Goal: Task Accomplishment & Management: Complete application form

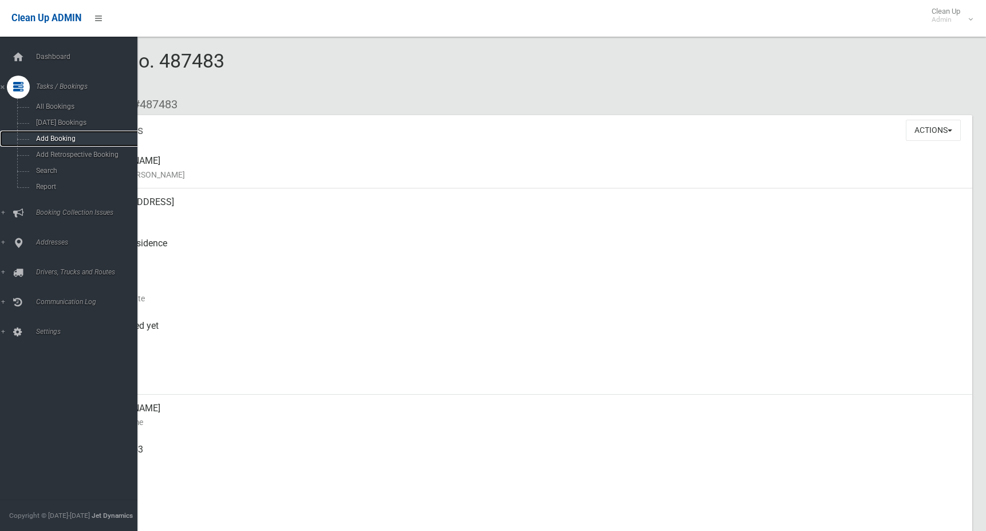
click at [52, 140] on span "Add Booking" at bounding box center [85, 139] width 104 height 8
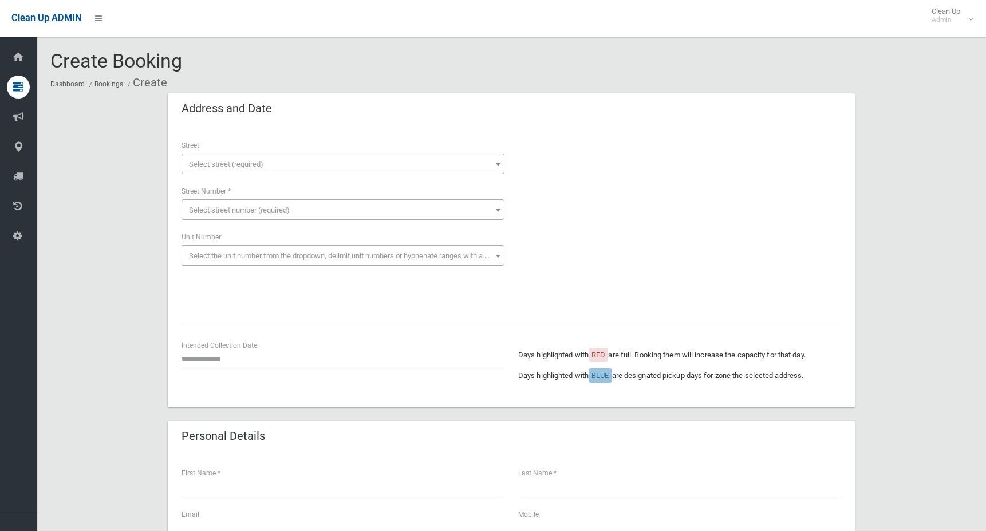
click at [212, 163] on span "Select street (required)" at bounding box center [226, 164] width 74 height 9
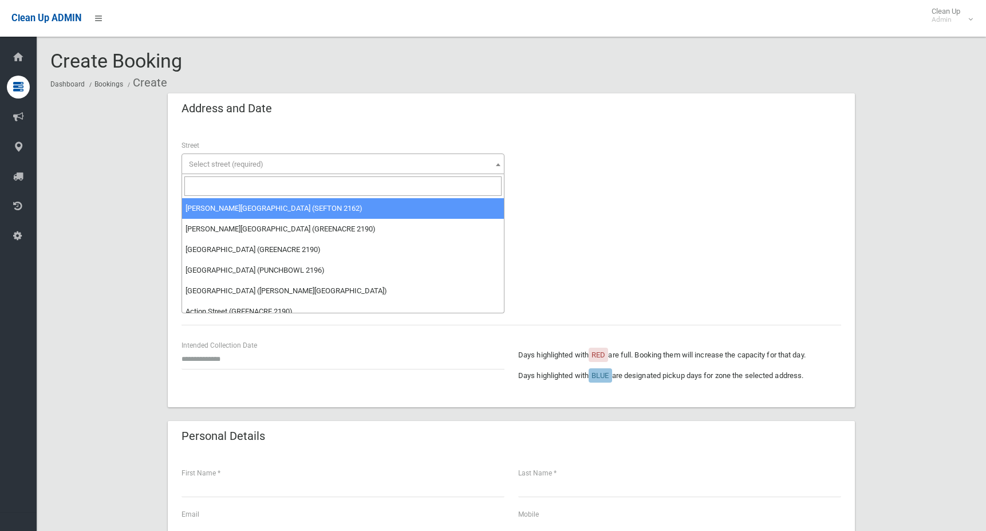
click at [255, 182] on input "search" at bounding box center [342, 185] width 317 height 19
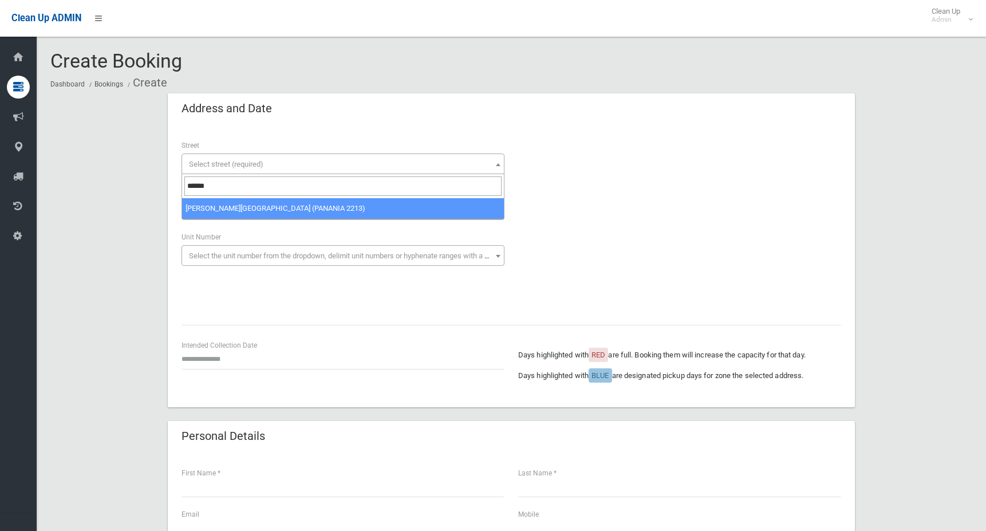
type input "******"
select select "****"
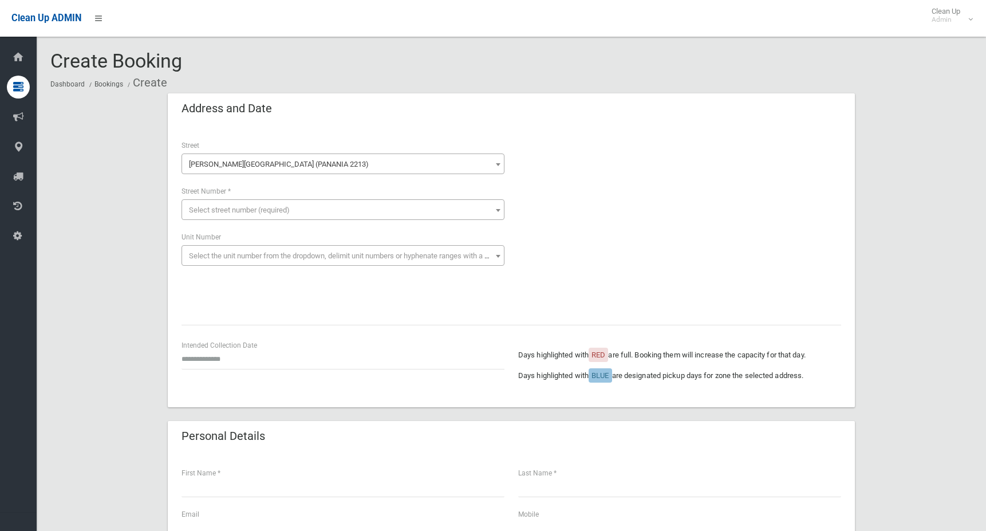
click at [287, 203] on span "Select street number (required)" at bounding box center [342, 210] width 317 height 16
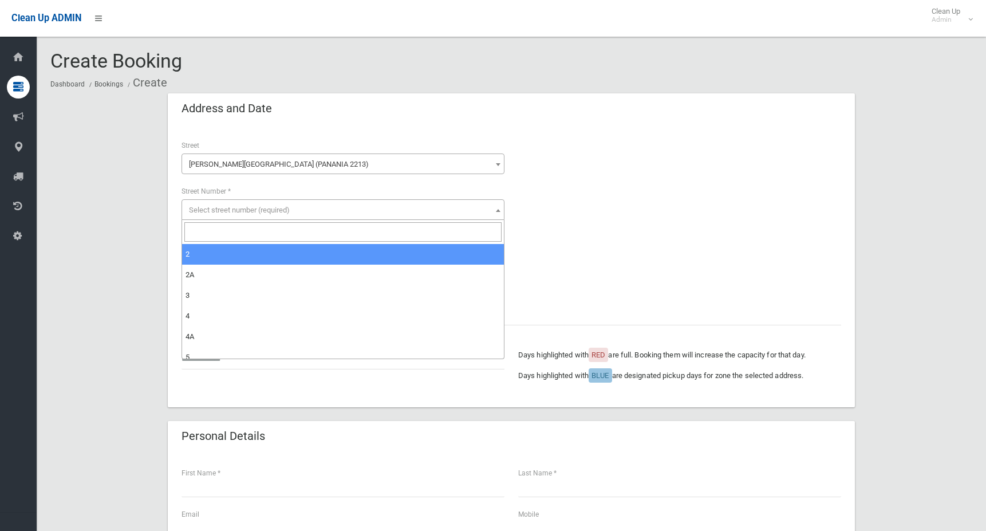
click at [297, 234] on input "search" at bounding box center [342, 231] width 317 height 19
type input "**"
select select "**"
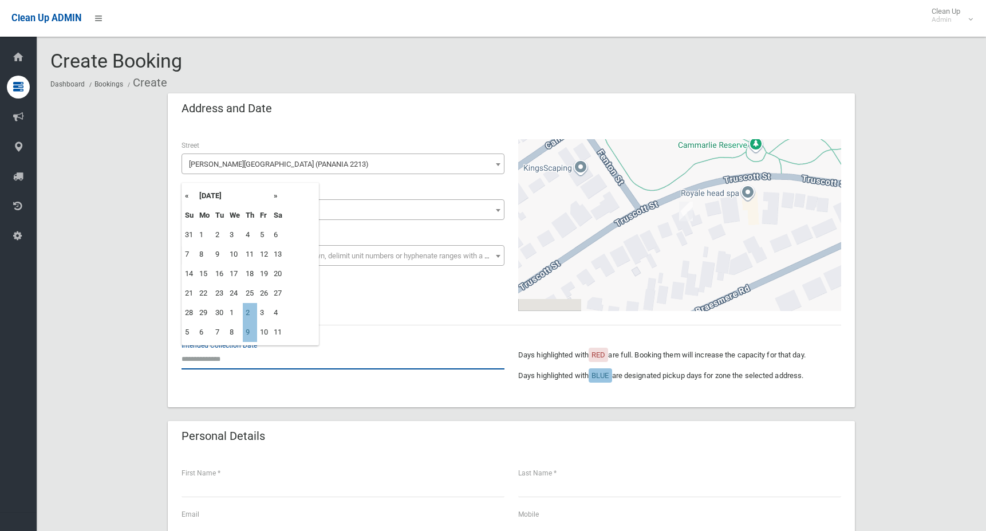
click at [235, 356] on input "text" at bounding box center [343, 358] width 323 height 21
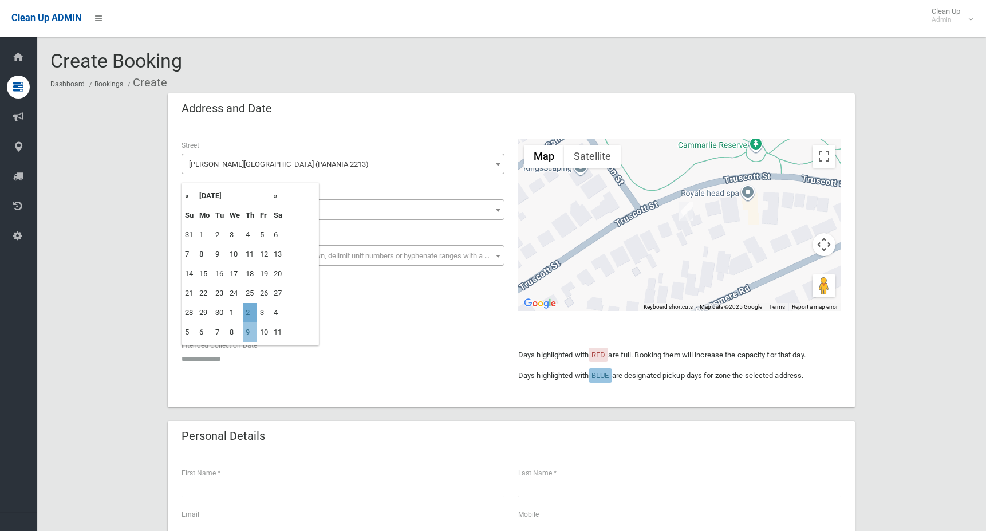
click at [249, 316] on td "2" at bounding box center [250, 312] width 14 height 19
type input "**********"
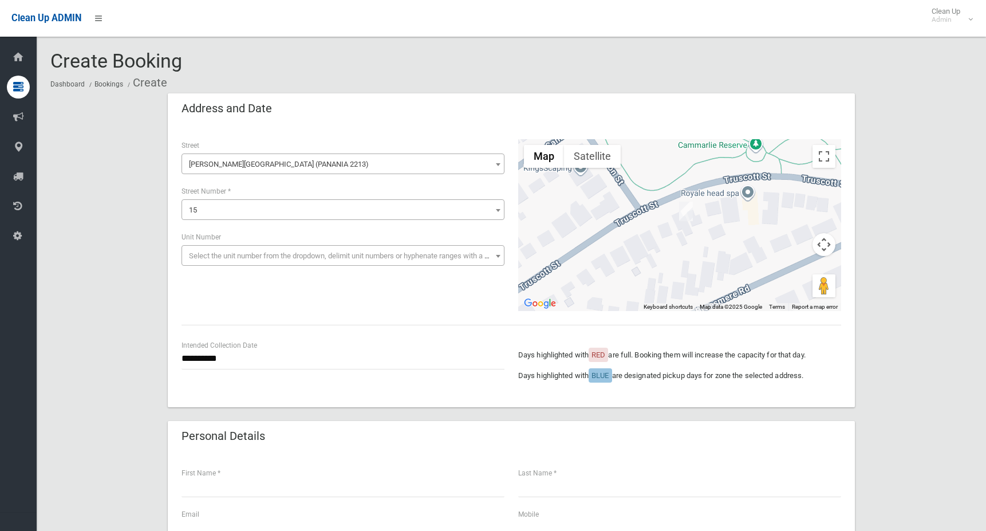
scroll to position [57, 0]
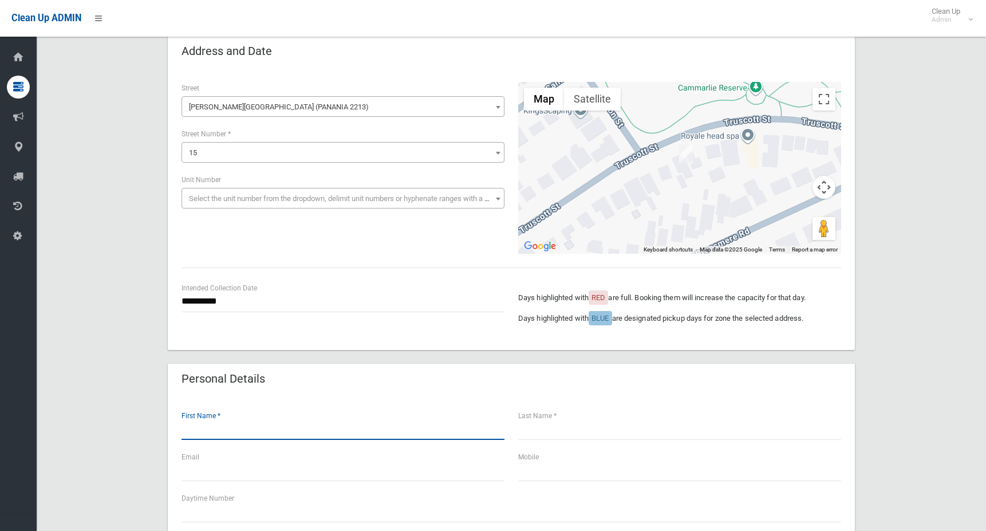
click at [231, 437] on input "text" at bounding box center [343, 429] width 323 height 21
click at [215, 427] on input "text" at bounding box center [343, 429] width 323 height 21
type input "******"
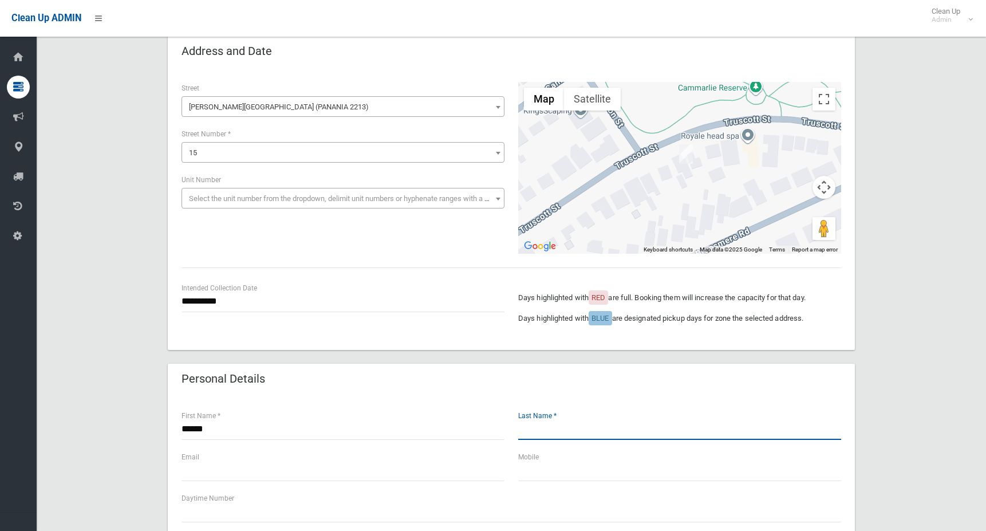
drag, startPoint x: 578, startPoint y: 430, endPoint x: 580, endPoint y: 424, distance: 6.2
click at [580, 426] on input "text" at bounding box center [679, 429] width 323 height 21
type input "********"
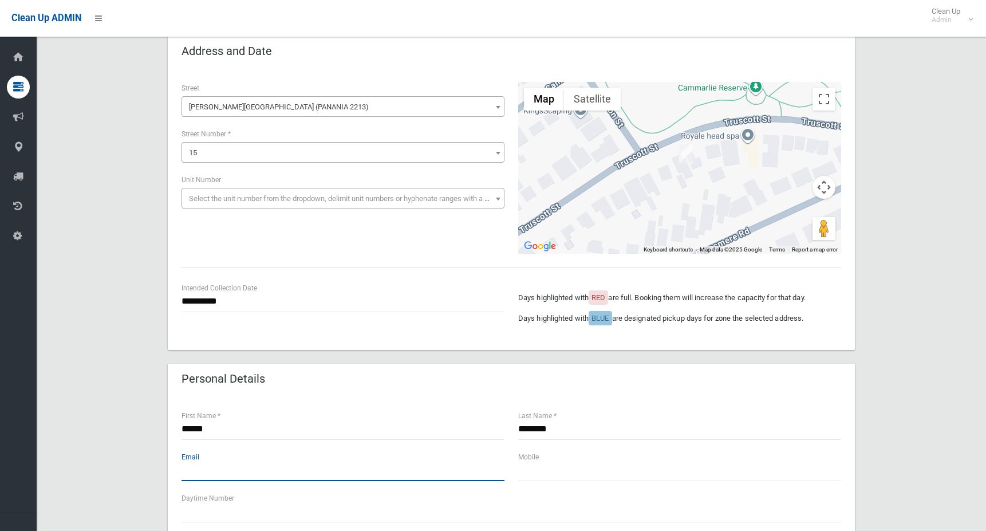
click at [213, 467] on input "text" at bounding box center [343, 470] width 323 height 21
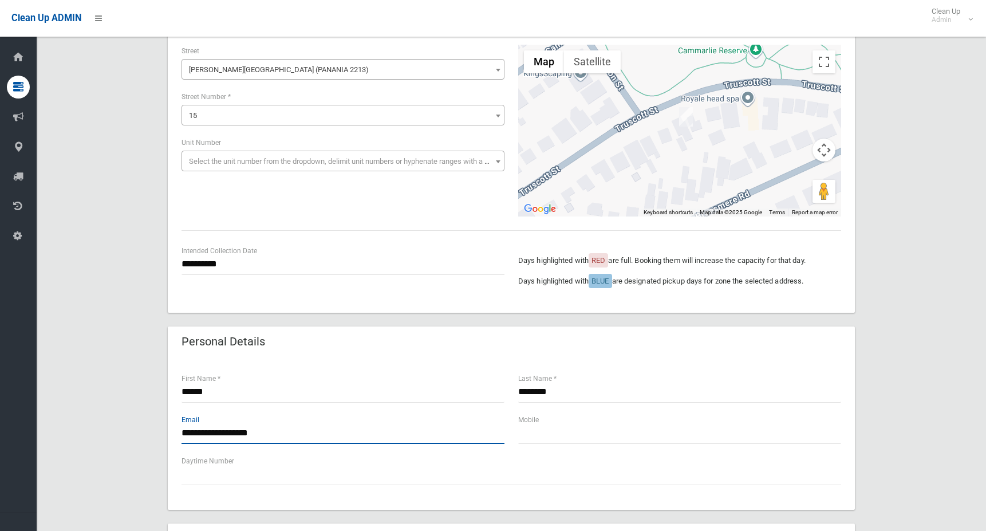
scroll to position [115, 0]
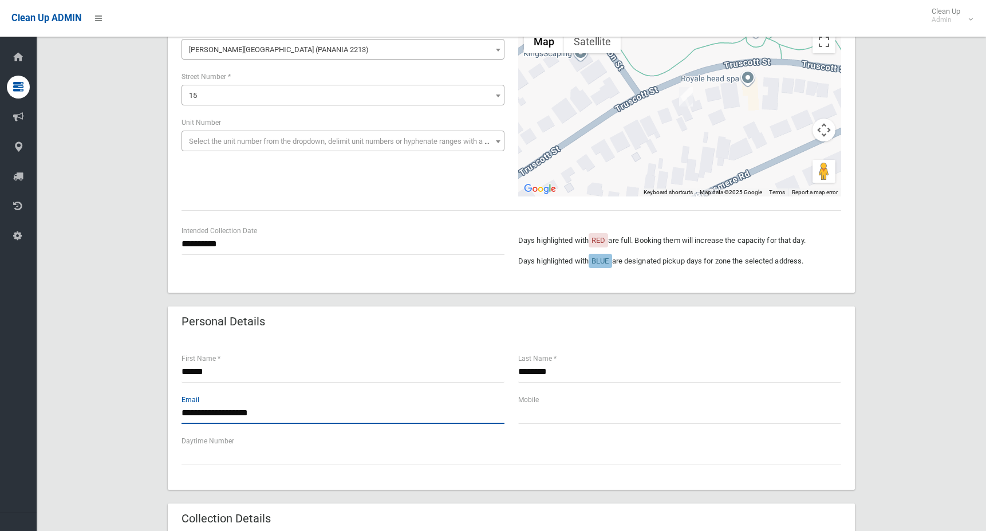
type input "**********"
click at [549, 412] on input "text" at bounding box center [679, 413] width 323 height 21
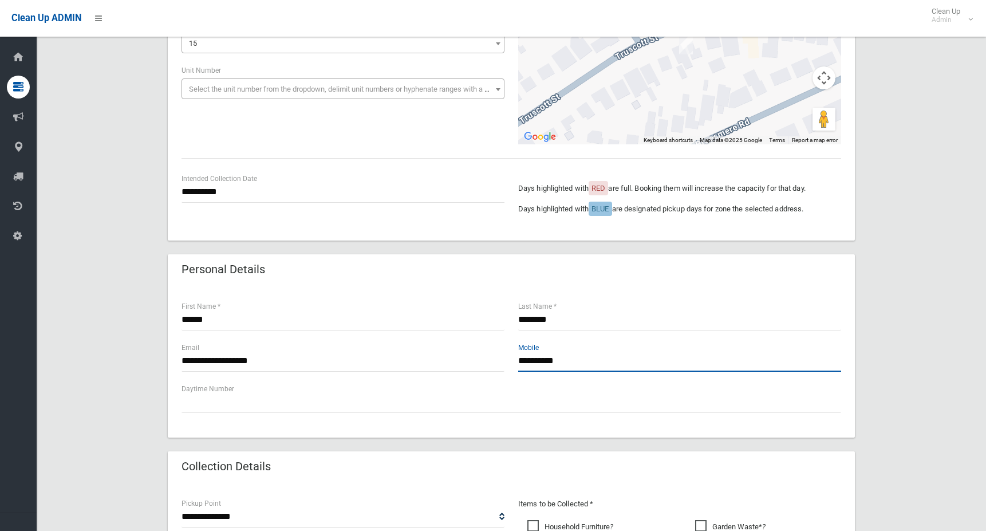
scroll to position [286, 0]
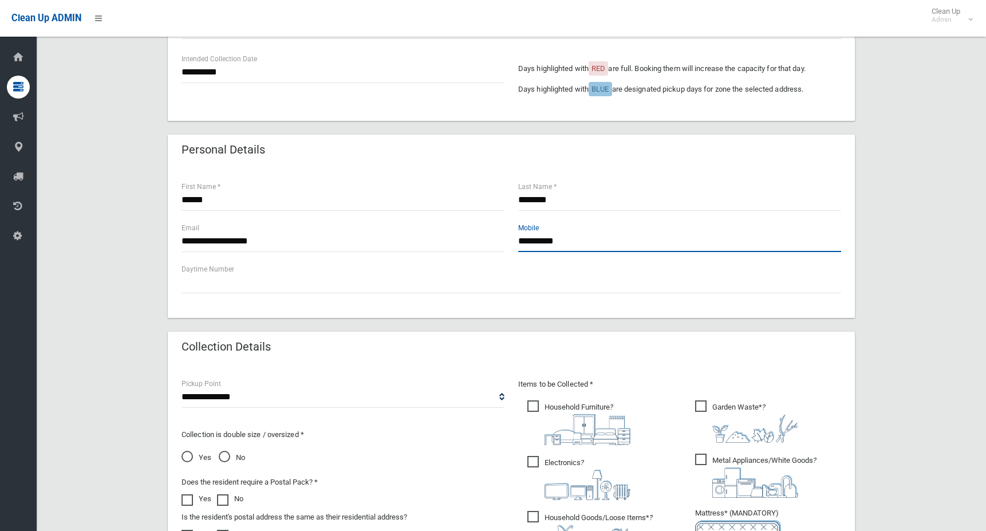
type input "**********"
click at [224, 399] on select "**********" at bounding box center [343, 397] width 323 height 21
select select "*"
click at [182, 387] on select "**********" at bounding box center [343, 397] width 323 height 21
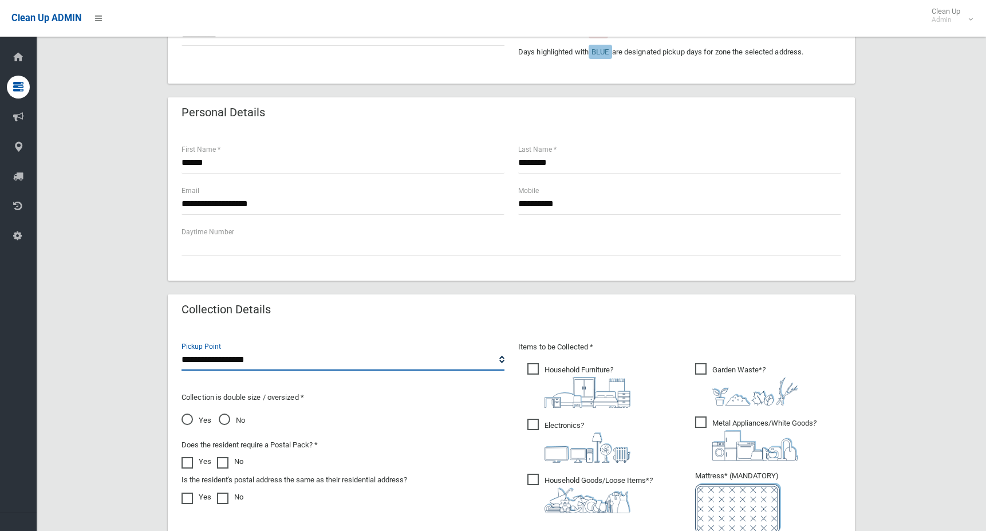
scroll to position [344, 0]
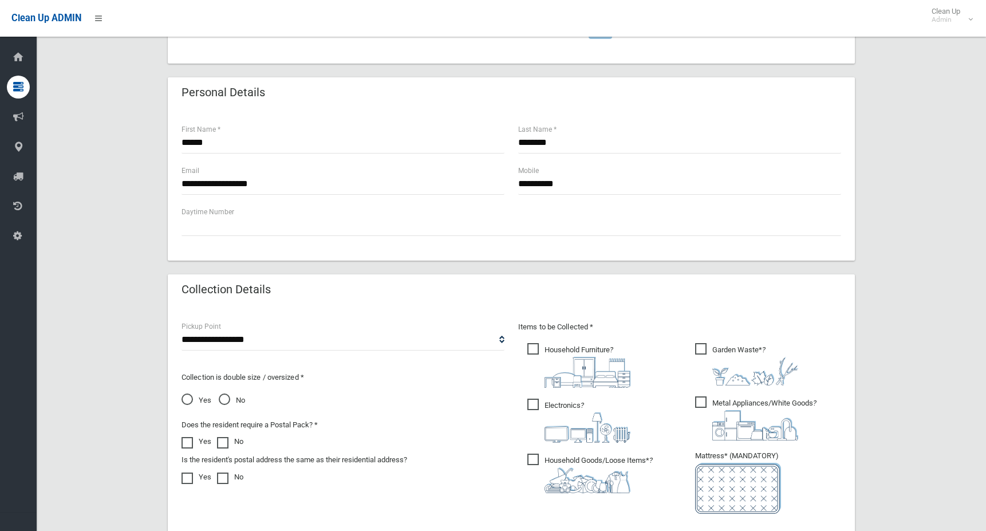
click at [224, 395] on span "No" at bounding box center [232, 400] width 26 height 14
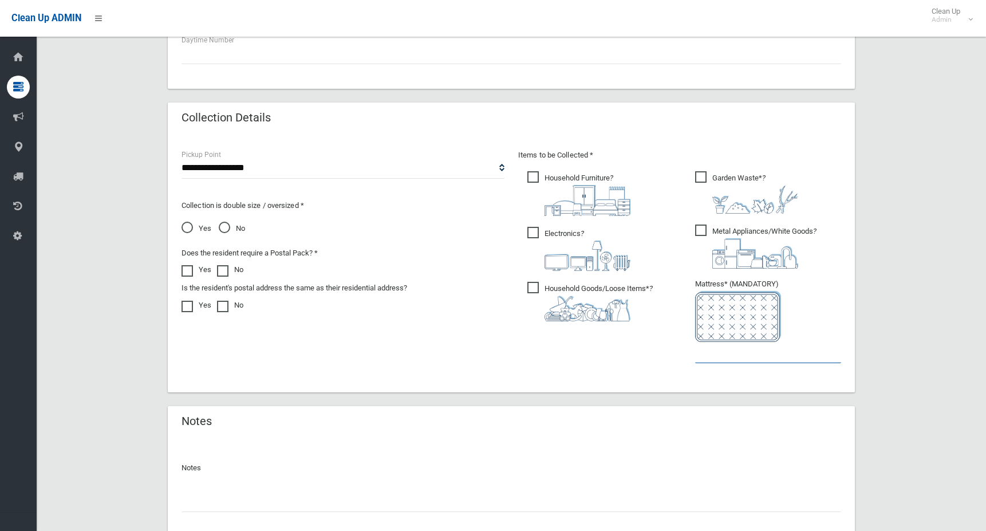
click at [725, 359] on input "text" at bounding box center [768, 352] width 146 height 21
click at [185, 227] on span "Yes" at bounding box center [197, 229] width 30 height 14
click at [745, 353] on input "text" at bounding box center [768, 352] width 146 height 21
type input "*"
click at [531, 290] on span "Household Goods/Loose Items* ?" at bounding box center [589, 302] width 125 height 40
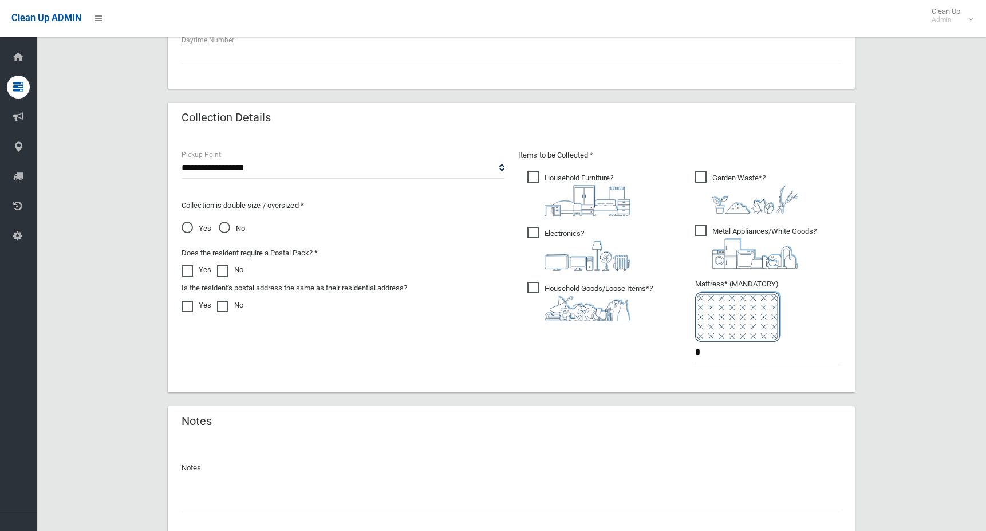
click at [537, 230] on span "Electronics ?" at bounding box center [578, 249] width 103 height 44
click at [533, 184] on span "Household Furniture ?" at bounding box center [578, 193] width 103 height 45
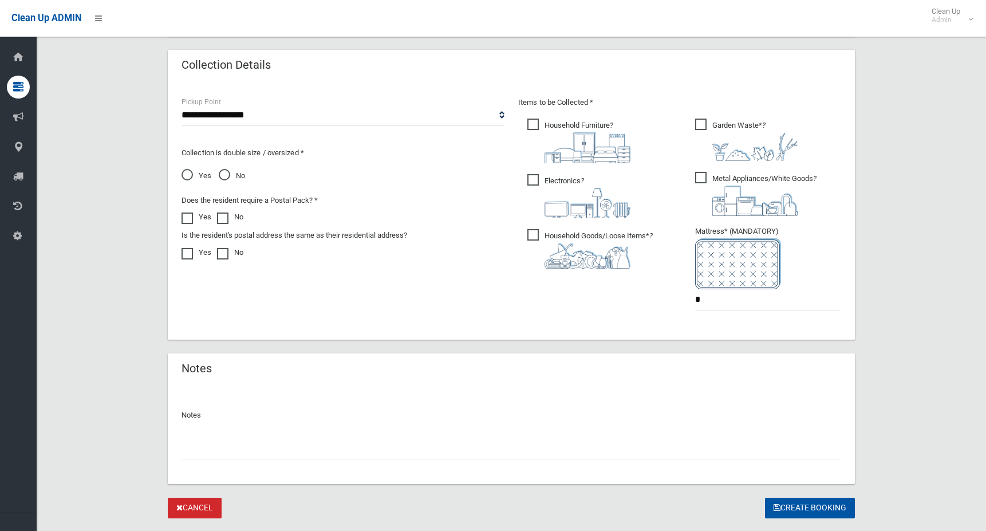
scroll to position [597, 0]
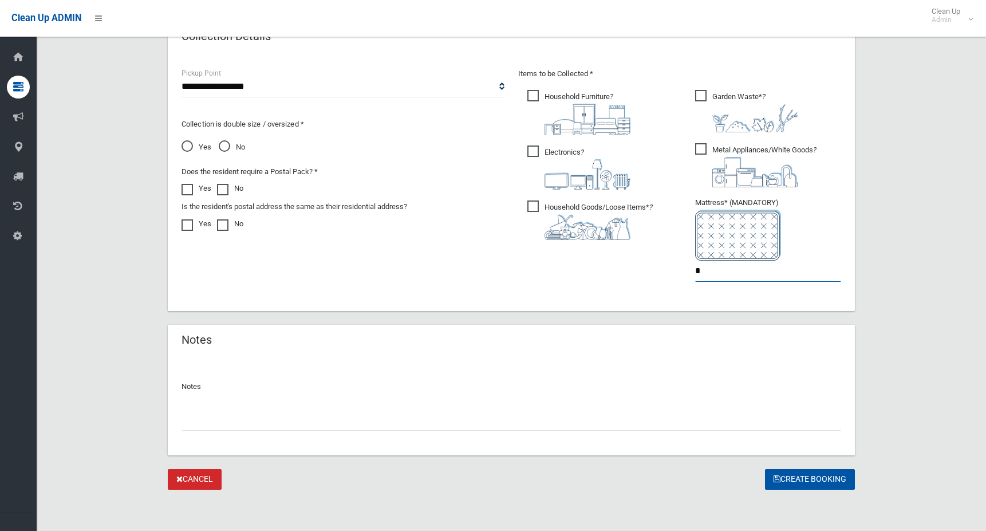
click at [708, 265] on input "*" at bounding box center [768, 271] width 146 height 21
type input "*"
click at [775, 480] on icon "submit" at bounding box center [777, 479] width 7 height 8
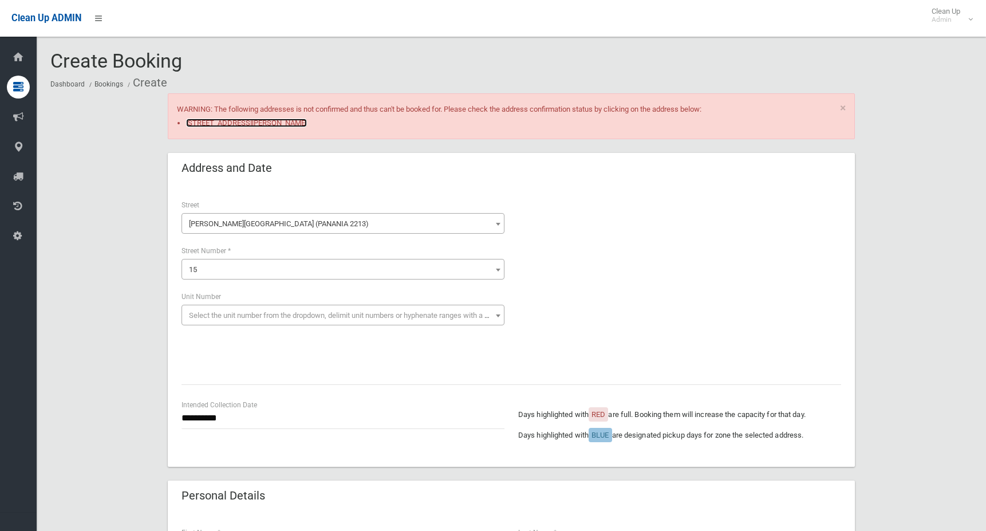
click at [270, 120] on link "[STREET_ADDRESS][PERSON_NAME]" at bounding box center [246, 123] width 121 height 9
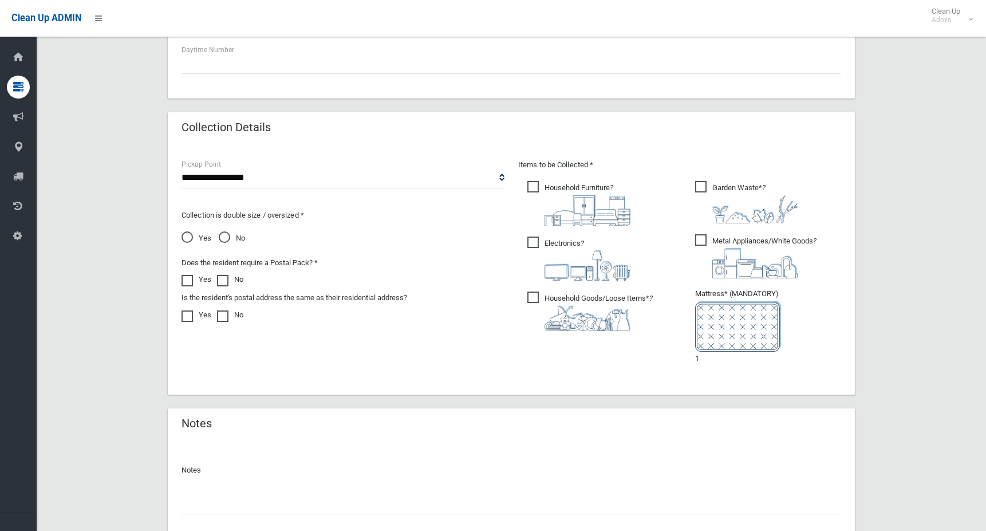
scroll to position [649, 0]
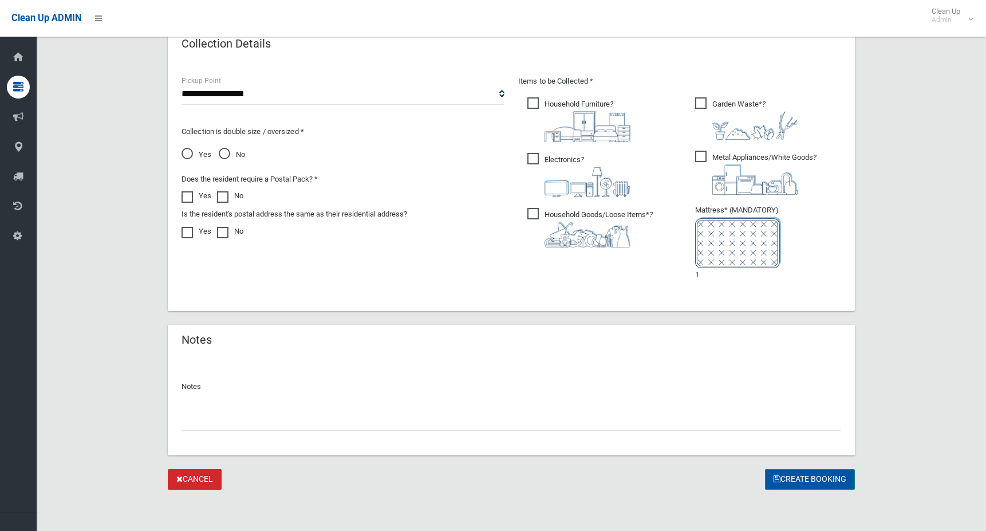
click at [806, 479] on button "Create Booking" at bounding box center [810, 479] width 90 height 21
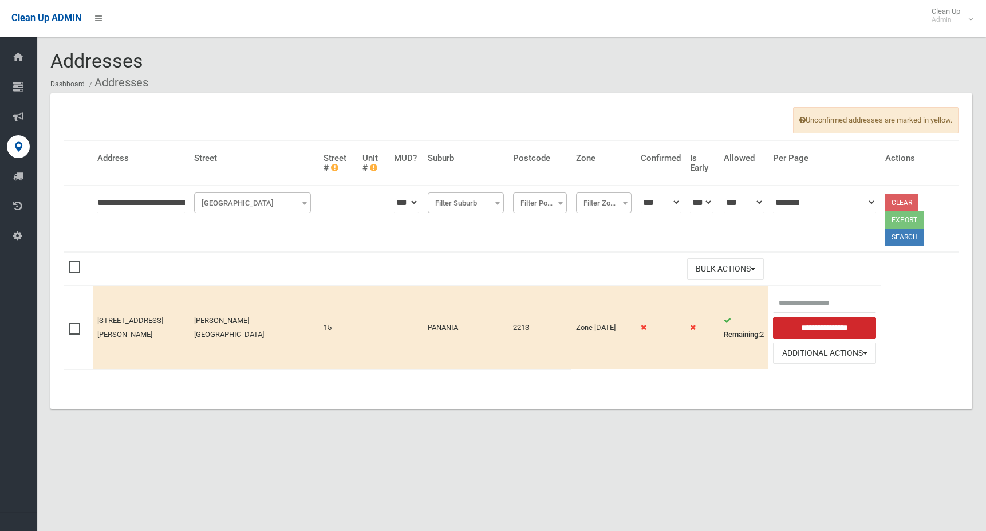
click at [789, 317] on input "**********" at bounding box center [824, 327] width 103 height 21
click at [784, 292] on input "text" at bounding box center [824, 302] width 103 height 21
click at [784, 342] on button "Additional Actions" at bounding box center [824, 352] width 103 height 21
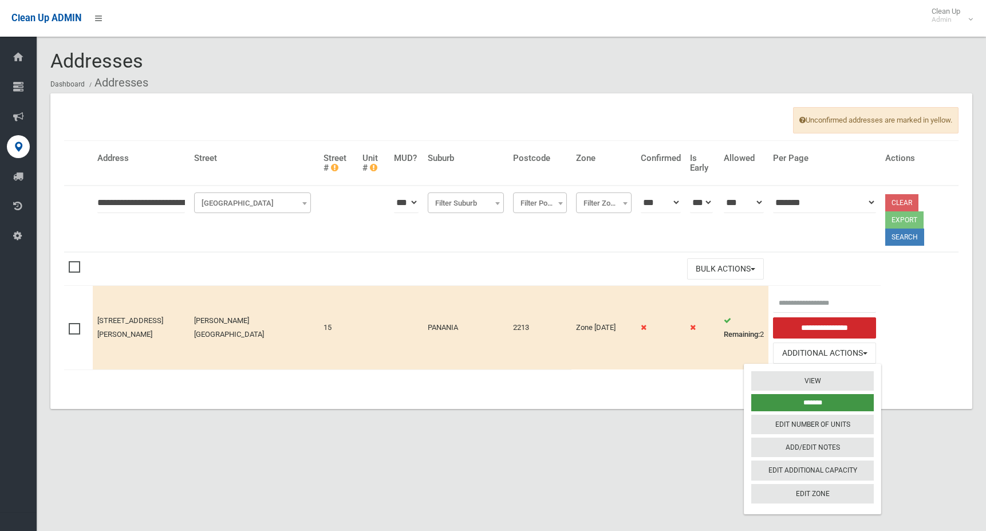
click at [794, 394] on input "*******" at bounding box center [812, 402] width 123 height 17
click at [809, 394] on input "*******" at bounding box center [812, 402] width 123 height 17
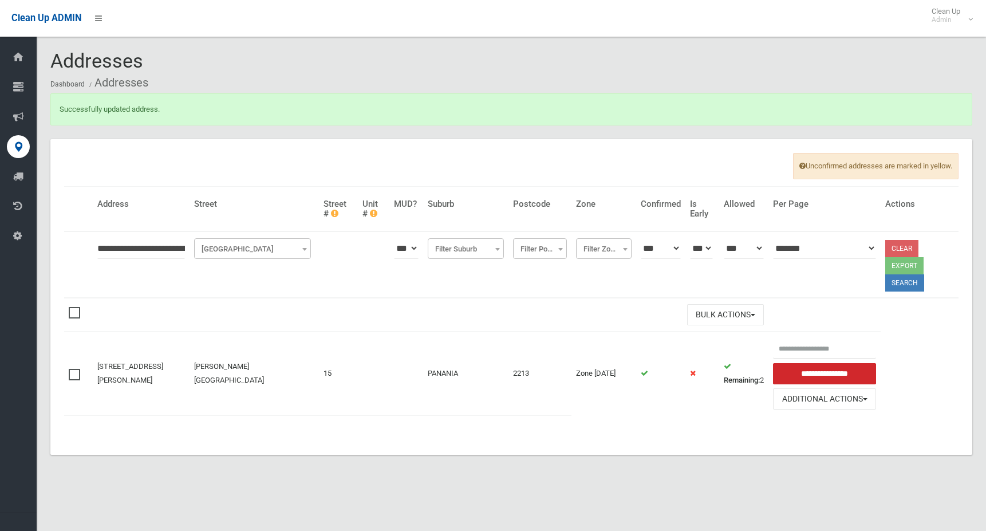
click at [803, 363] on input "**********" at bounding box center [824, 373] width 103 height 21
click at [810, 388] on button "Additional Actions" at bounding box center [824, 398] width 103 height 21
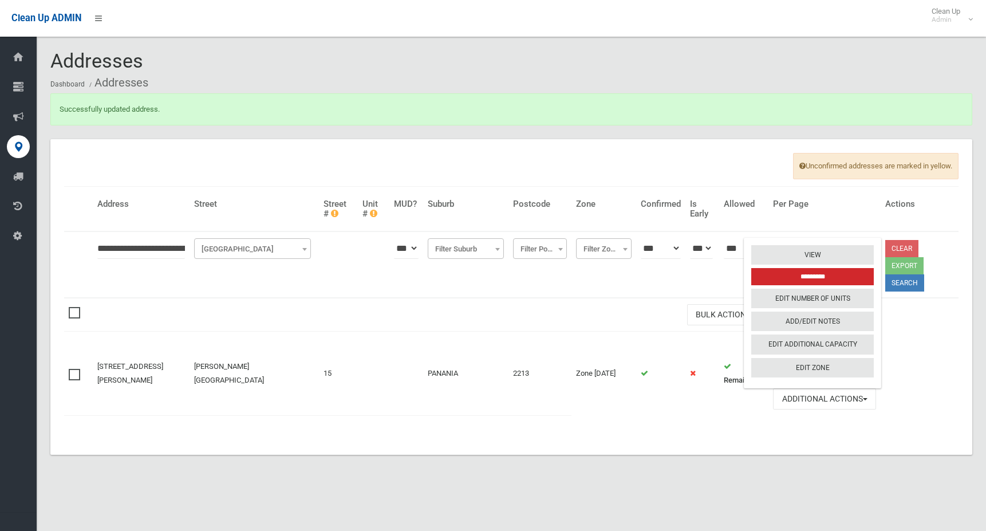
click at [816, 431] on div "Unconfirmed addresses are marked in yellow. Address Street Street # Unit # MUD?…" at bounding box center [511, 297] width 922 height 316
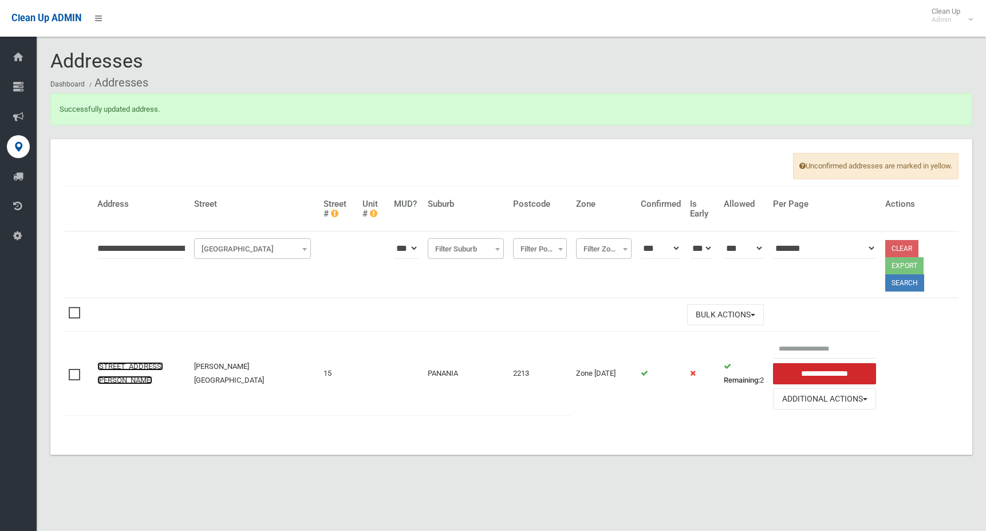
click at [113, 362] on link "[STREET_ADDRESS][PERSON_NAME]" at bounding box center [130, 373] width 66 height 22
click at [842, 388] on button "Additional Actions" at bounding box center [824, 398] width 103 height 21
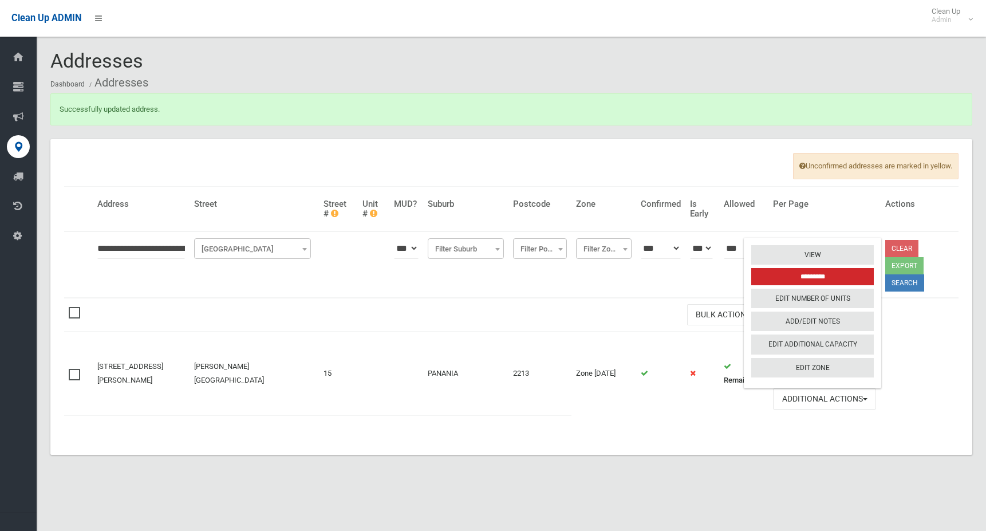
click at [525, 438] on div "Unconfirmed addresses are marked in yellow. Address Street Street # Unit # MUD?…" at bounding box center [511, 297] width 922 height 316
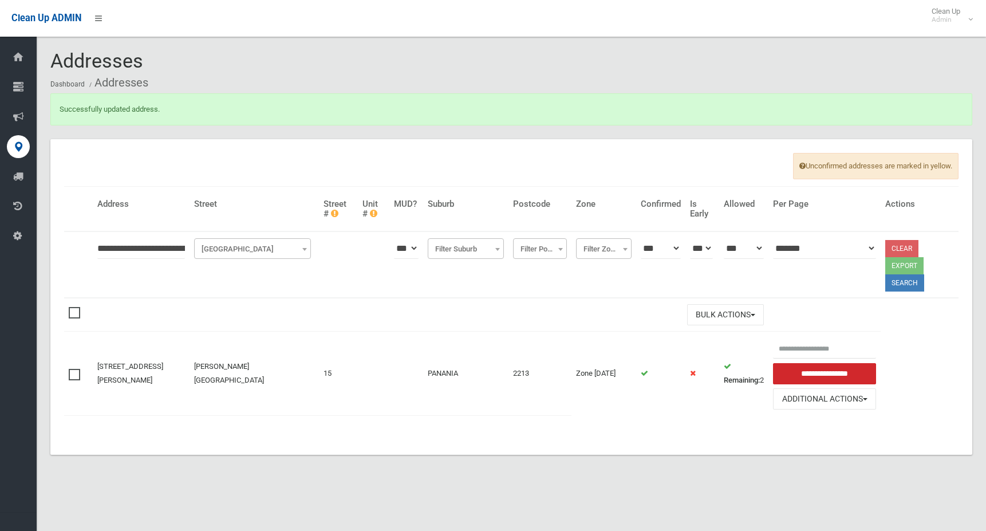
drag, startPoint x: 138, startPoint y: 346, endPoint x: 413, endPoint y: 419, distance: 284.4
click at [413, 419] on div "Unconfirmed addresses are marked in yellow. Address Street Street # Unit # MUD?…" at bounding box center [511, 297] width 922 height 316
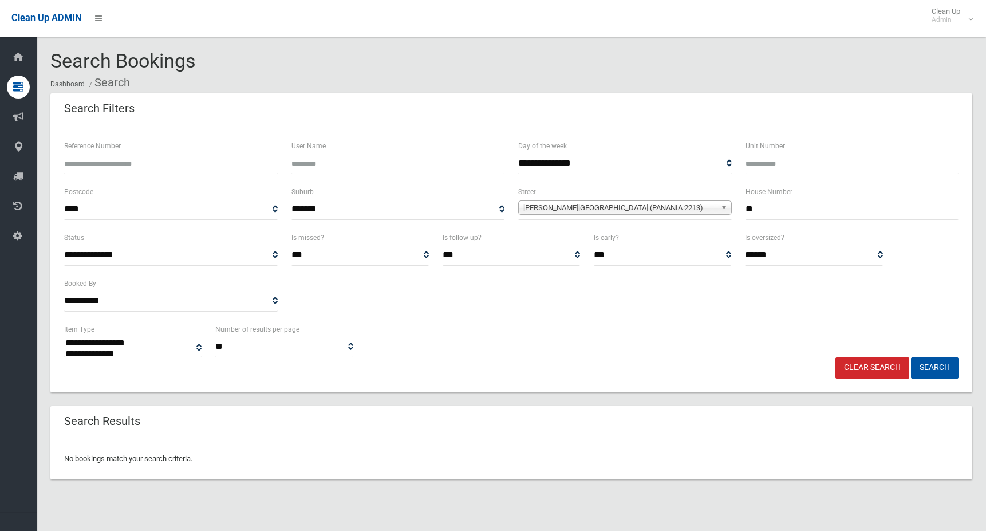
select select
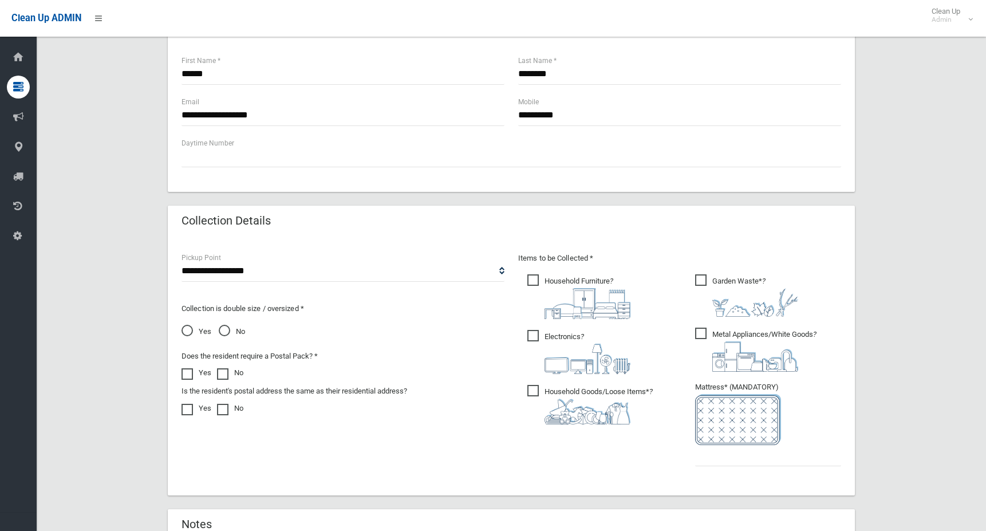
scroll to position [630, 0]
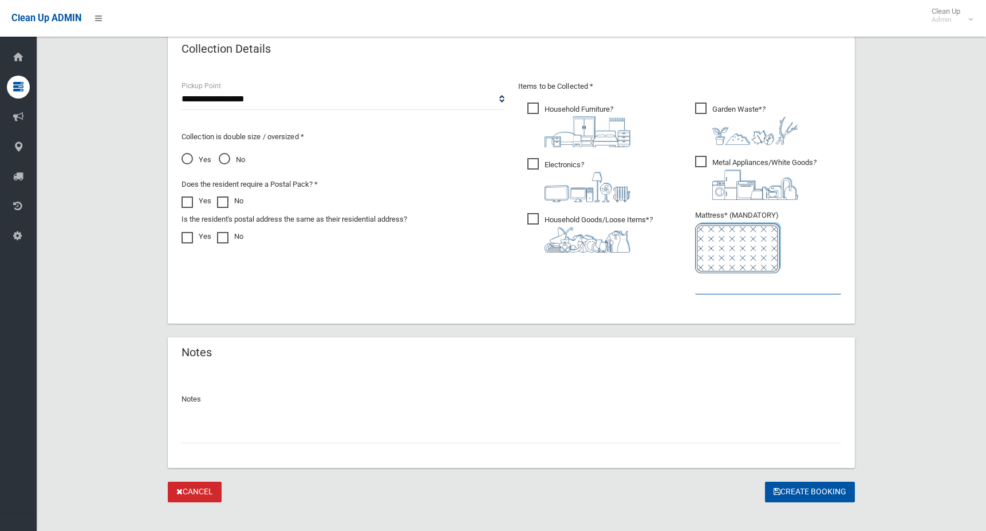
click at [706, 292] on input "text" at bounding box center [768, 283] width 146 height 21
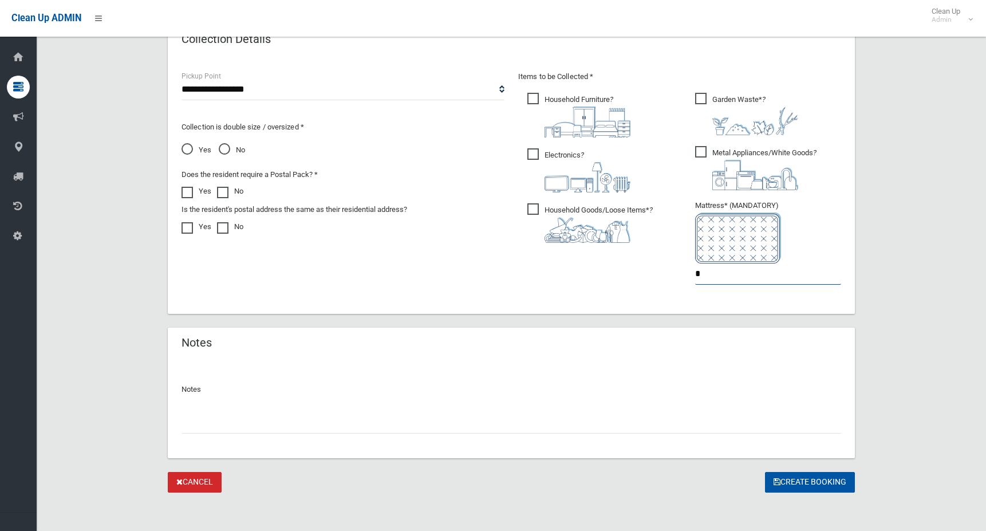
scroll to position [643, 0]
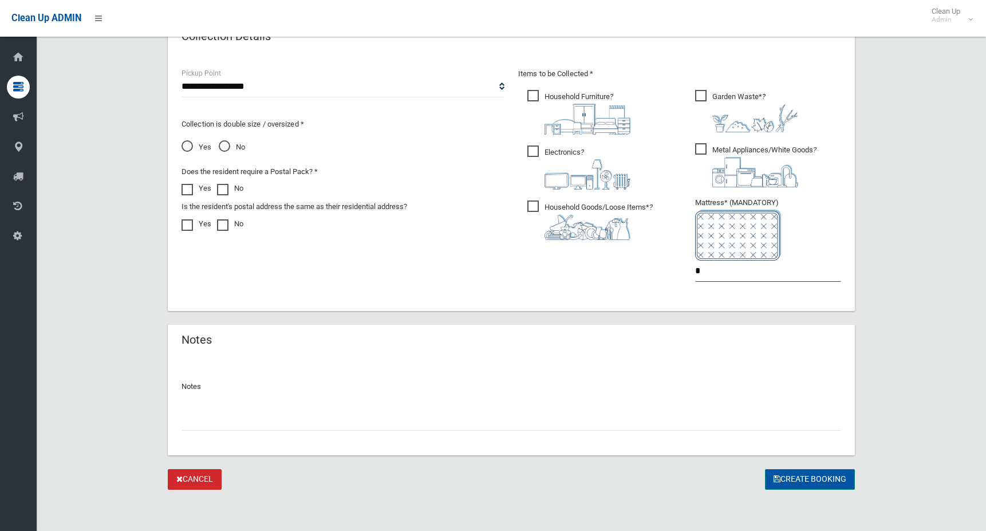
type input "*"
click at [801, 479] on button "Create Booking" at bounding box center [810, 479] width 90 height 21
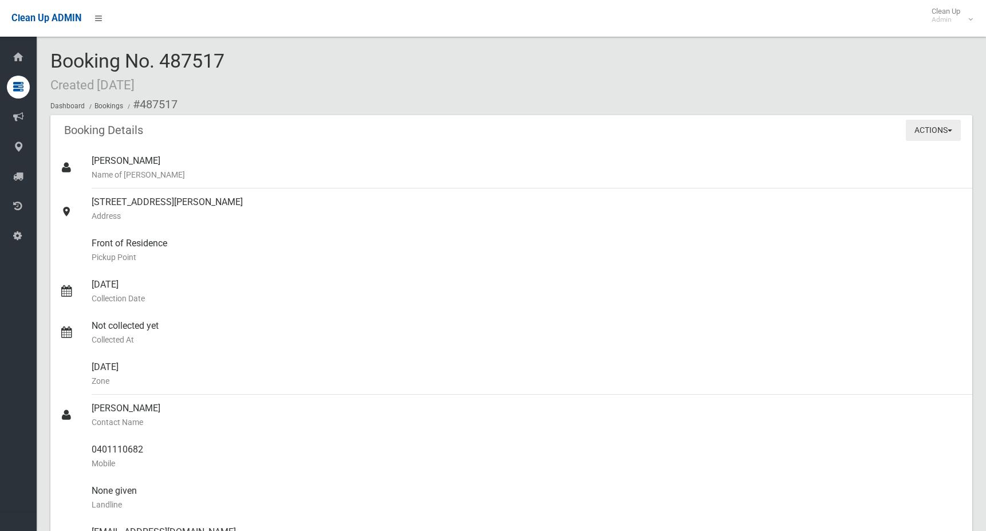
click at [918, 131] on button "Actions" at bounding box center [933, 130] width 55 height 21
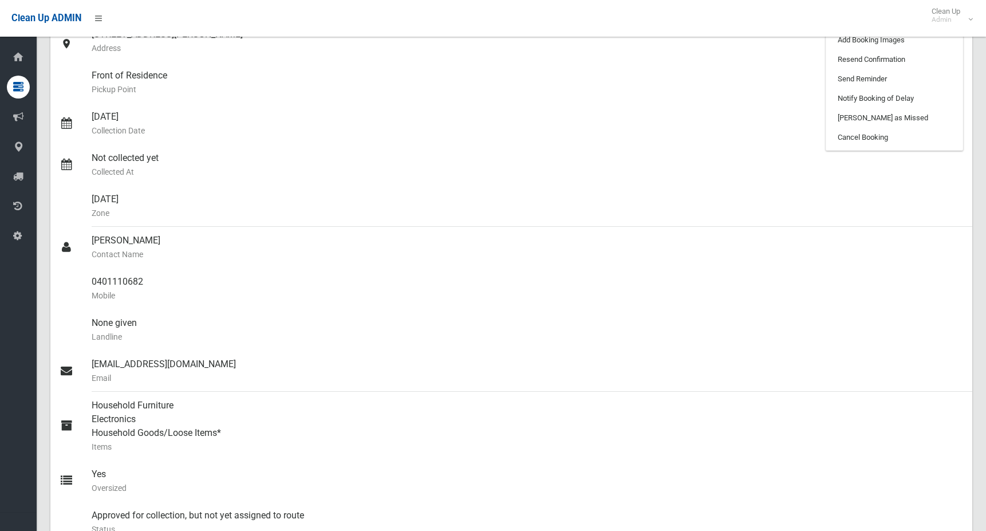
scroll to position [23, 0]
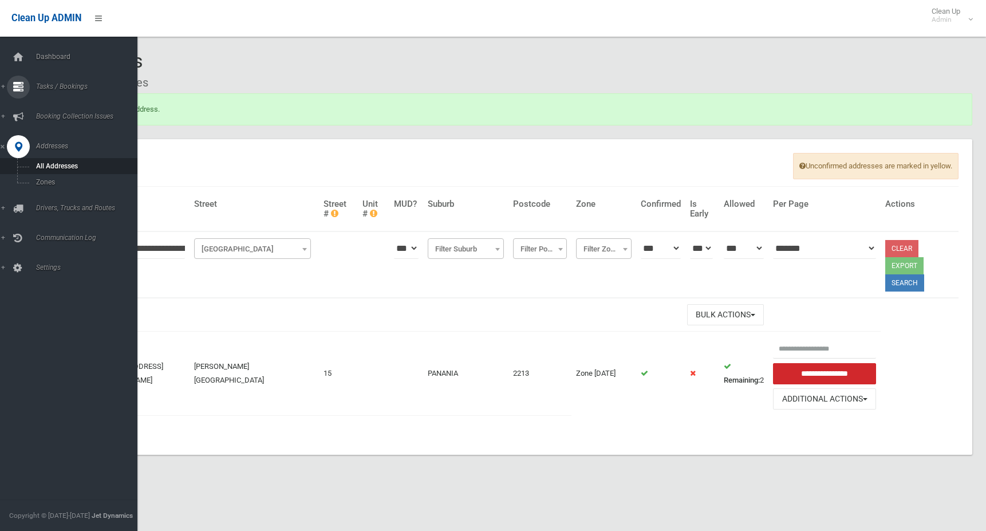
click at [22, 82] on icon at bounding box center [18, 87] width 10 height 23
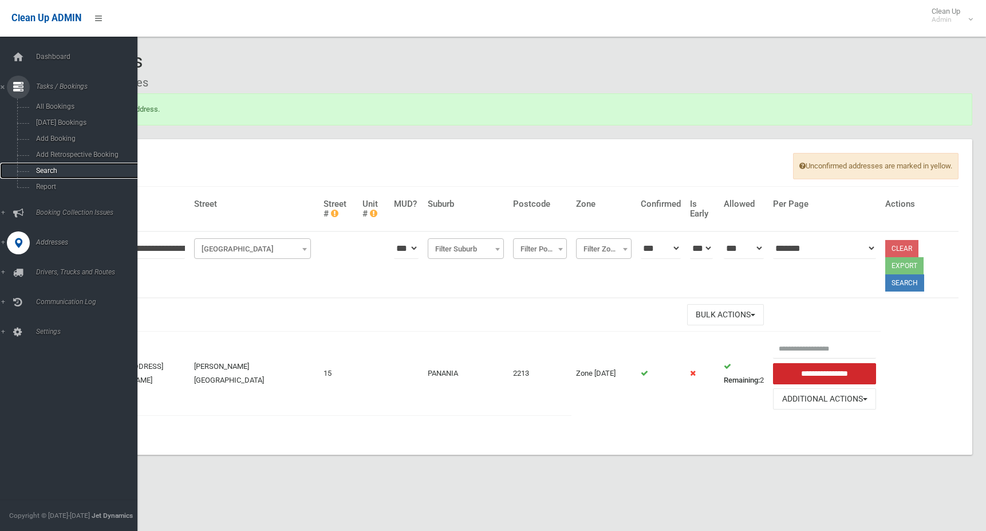
click at [53, 167] on span "Search" at bounding box center [85, 171] width 104 height 8
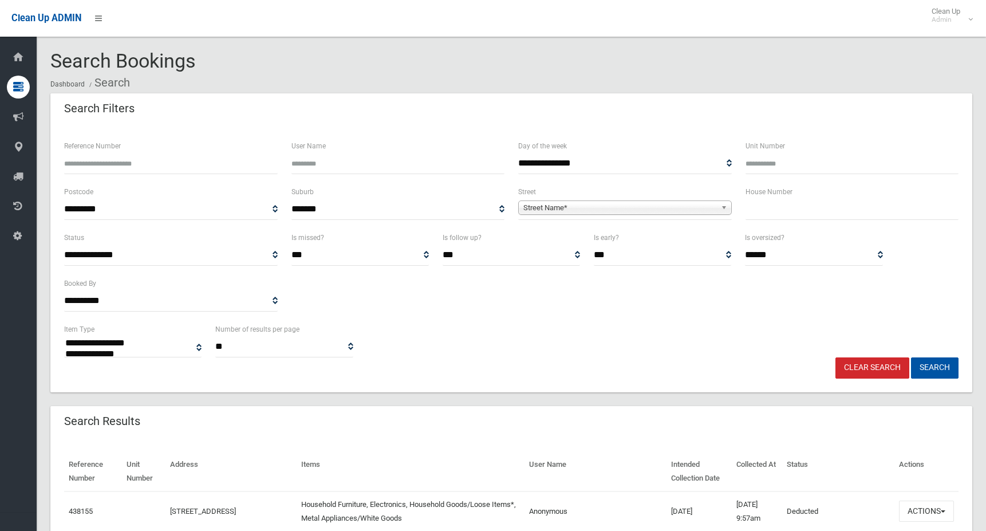
select select
click at [767, 206] on input "text" at bounding box center [853, 209] width 214 height 21
type input "**"
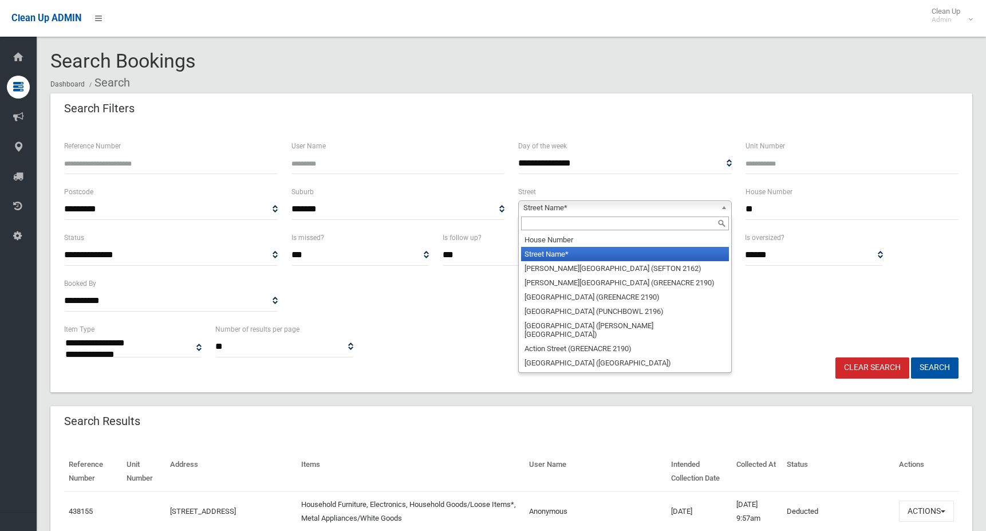
click at [621, 211] on span "Street Name*" at bounding box center [619, 208] width 193 height 14
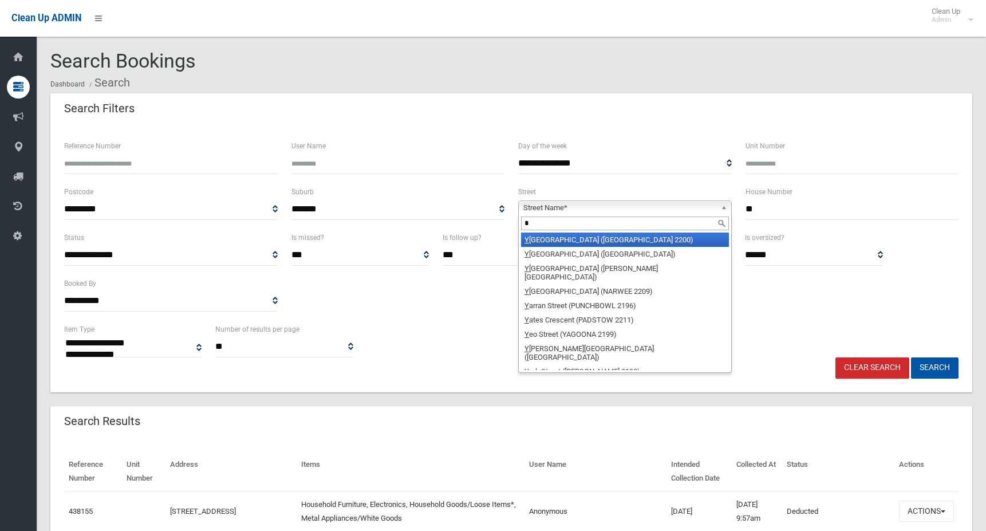
type input "*"
click at [629, 242] on li "Y anderra Street (CONDELL PARK 2200)" at bounding box center [625, 240] width 208 height 14
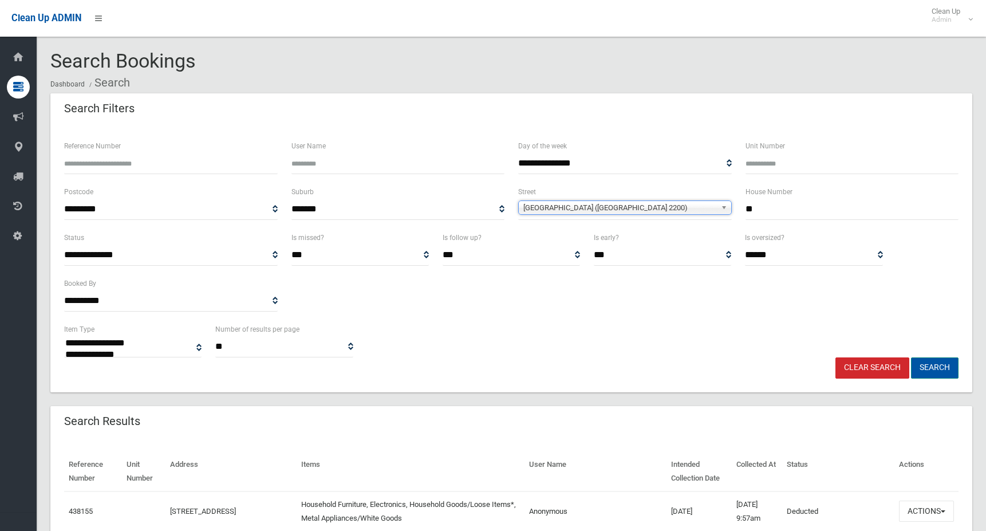
click at [928, 363] on button "Search" at bounding box center [935, 367] width 48 height 21
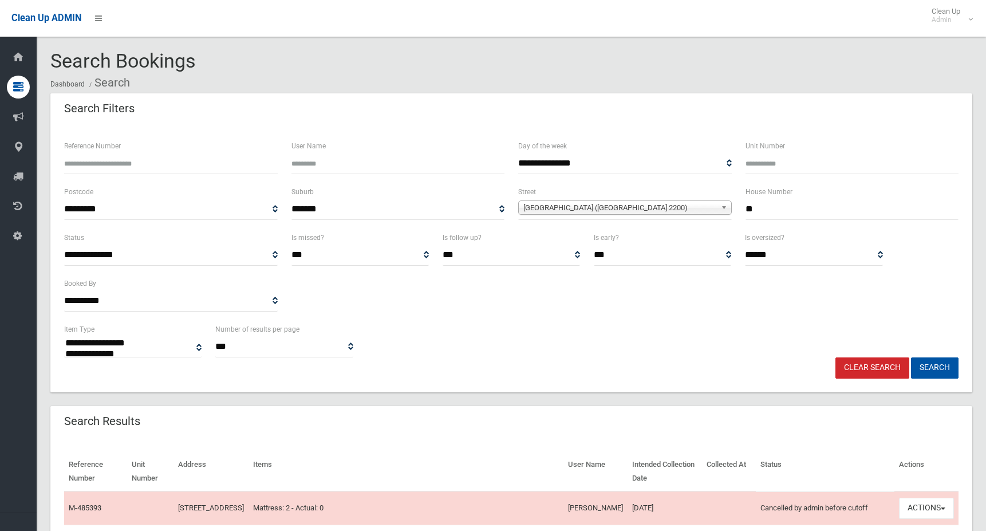
select select
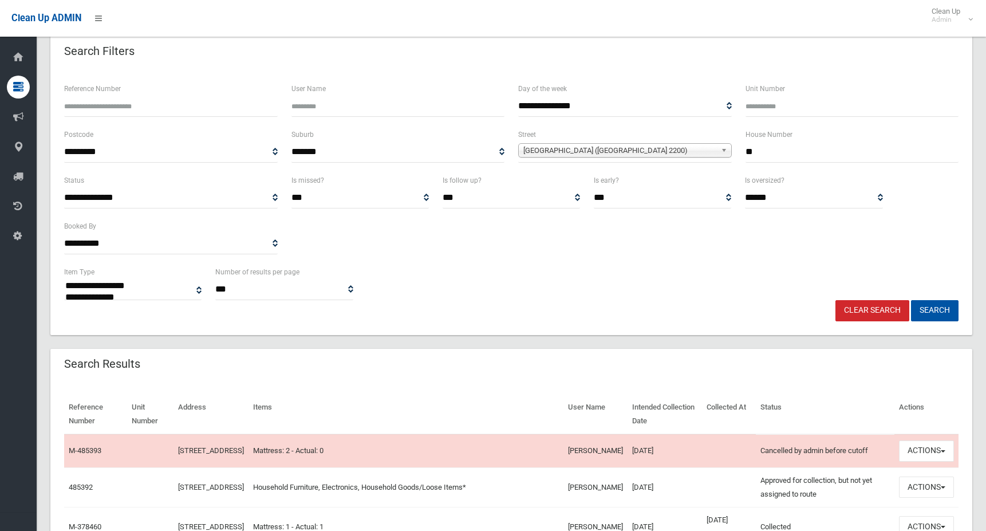
scroll to position [115, 0]
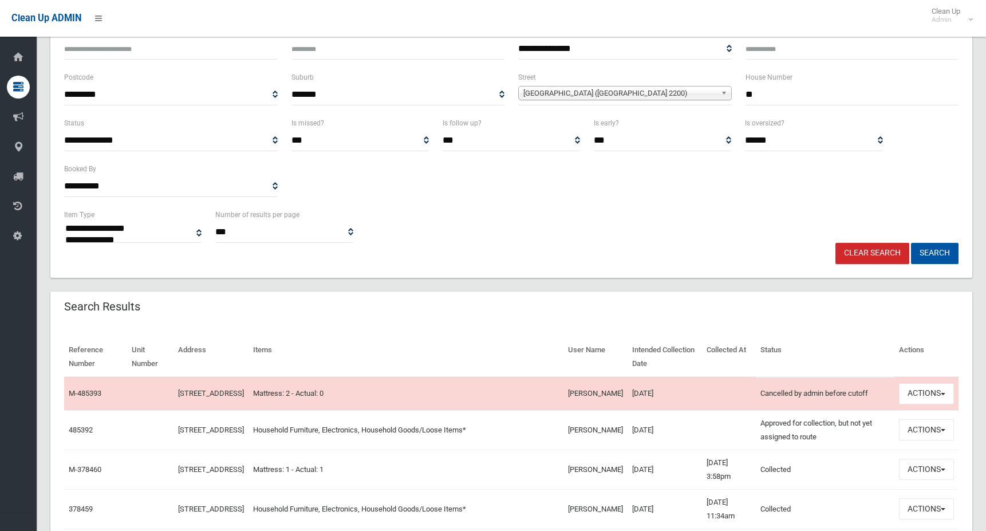
click at [757, 311] on div "Search Results" at bounding box center [511, 308] width 922 height 32
click at [907, 393] on button "Actions" at bounding box center [926, 393] width 55 height 21
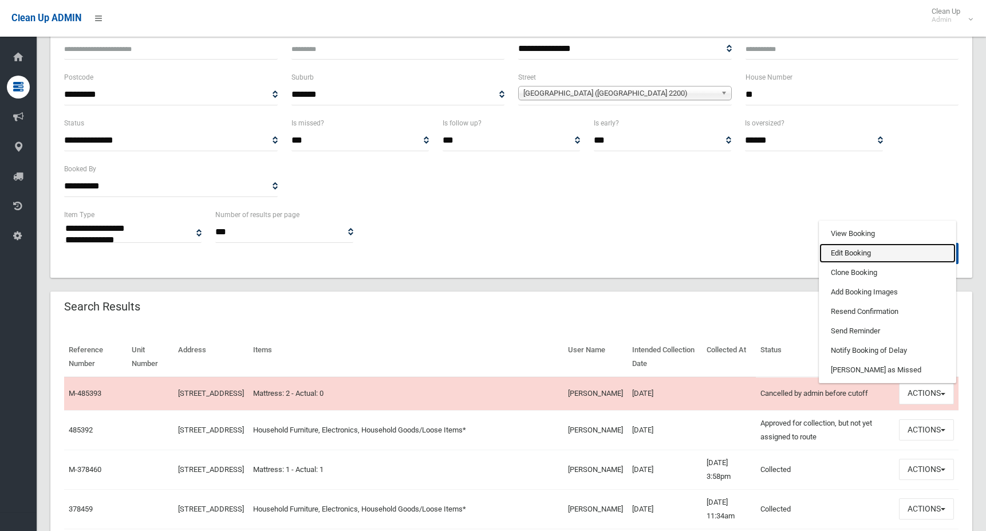
click at [854, 257] on link "Edit Booking" at bounding box center [888, 252] width 136 height 19
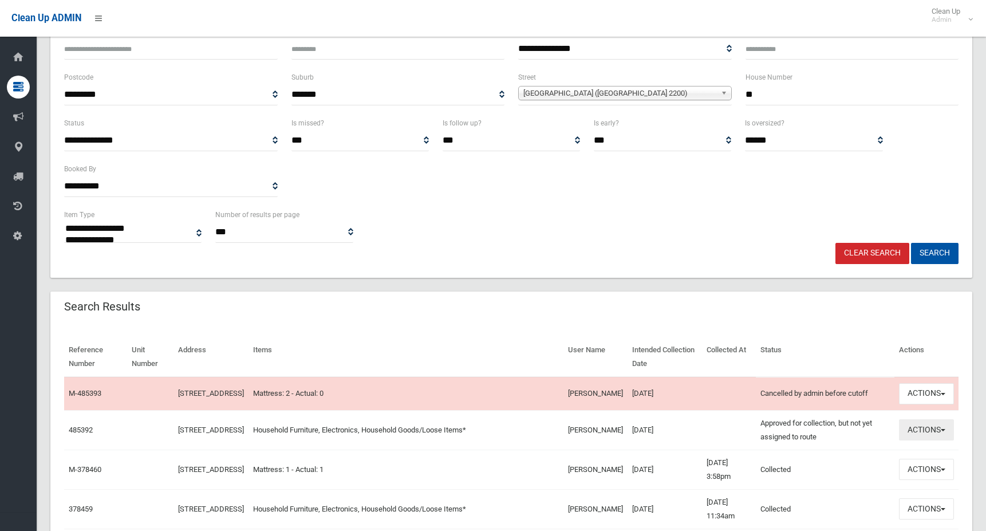
click at [912, 438] on button "Actions" at bounding box center [926, 429] width 55 height 21
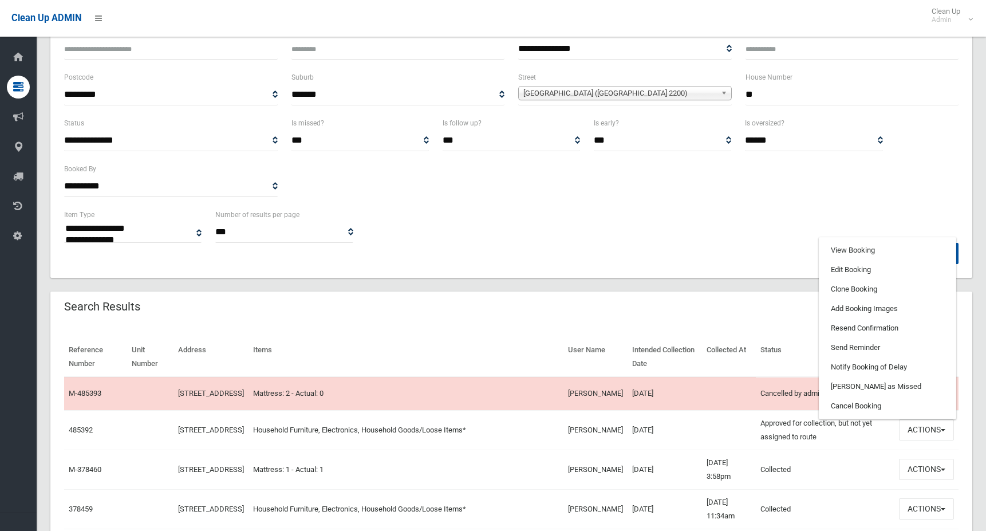
click at [719, 403] on td at bounding box center [729, 393] width 54 height 33
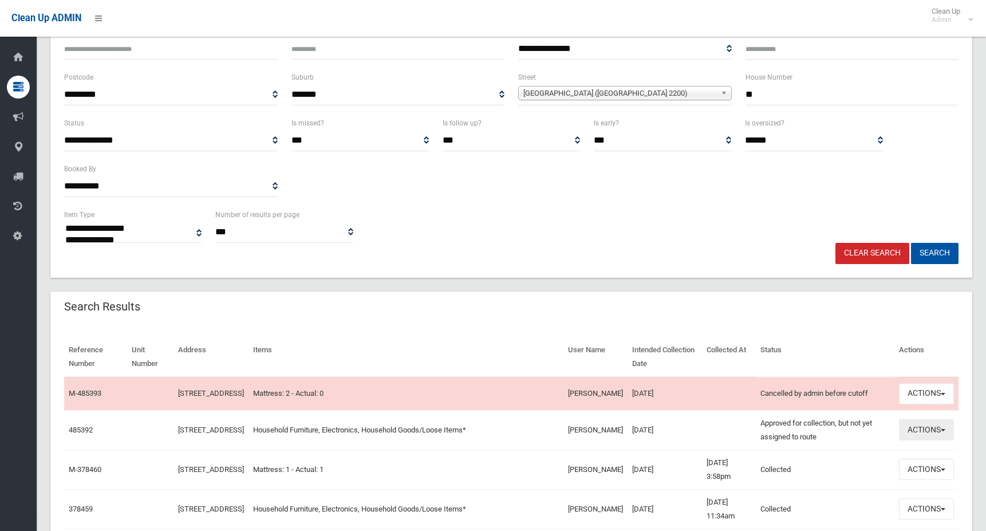
click at [943, 431] on span "button" at bounding box center [943, 430] width 5 height 2
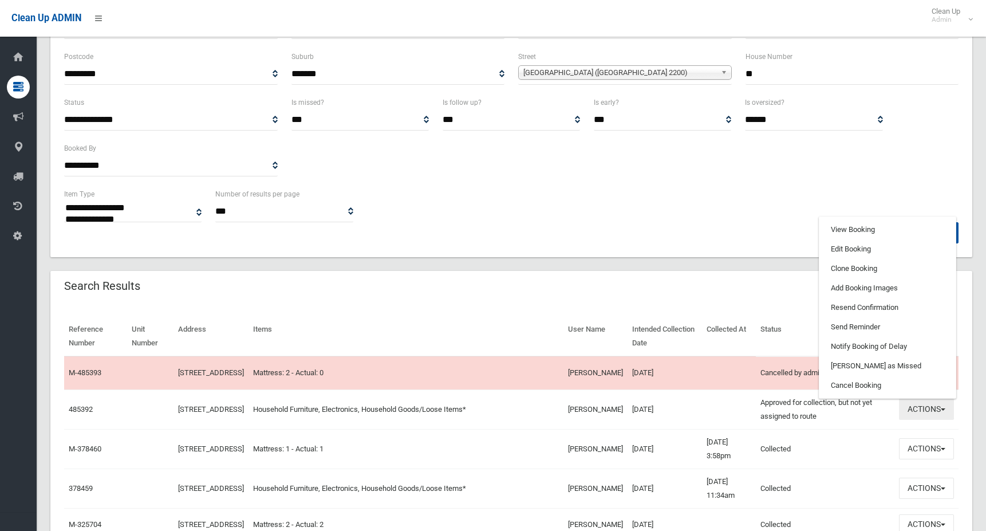
scroll to position [172, 0]
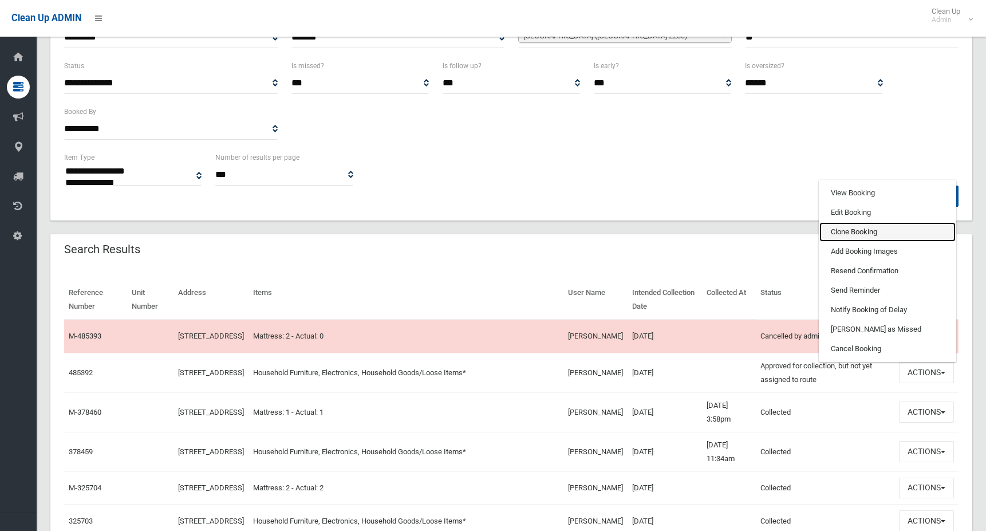
click at [862, 235] on link "Clone Booking" at bounding box center [888, 231] width 136 height 19
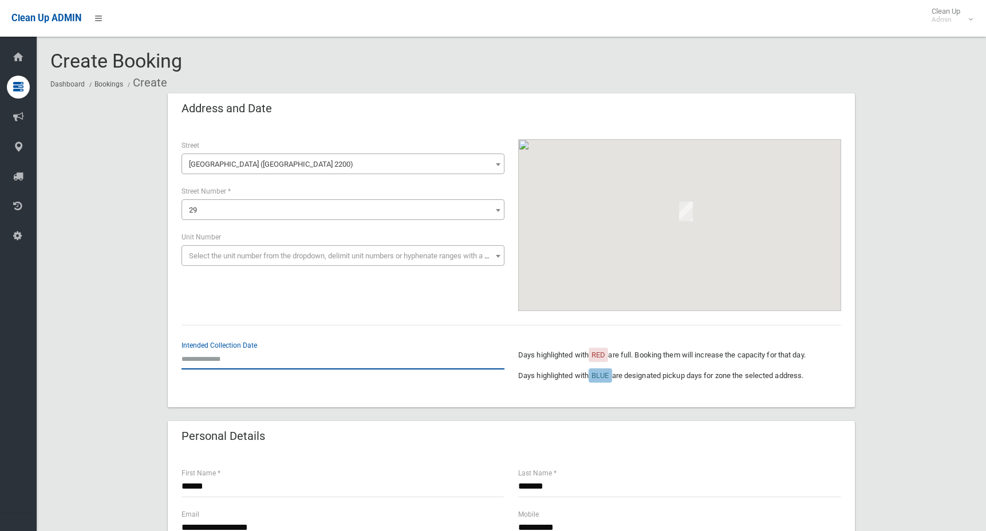
click at [208, 360] on input "text" at bounding box center [343, 358] width 323 height 21
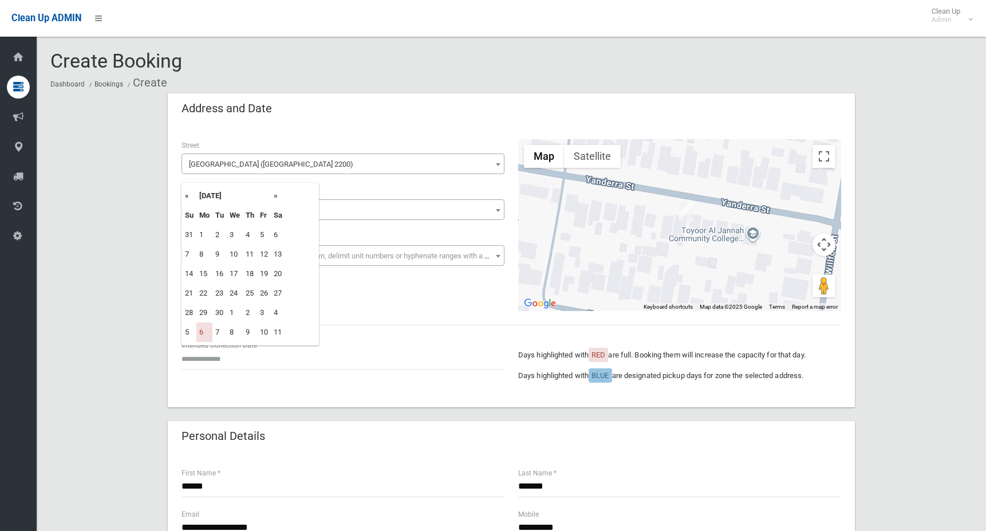
click at [275, 196] on th "»" at bounding box center [278, 195] width 14 height 19
click at [185, 194] on th "«" at bounding box center [189, 195] width 14 height 19
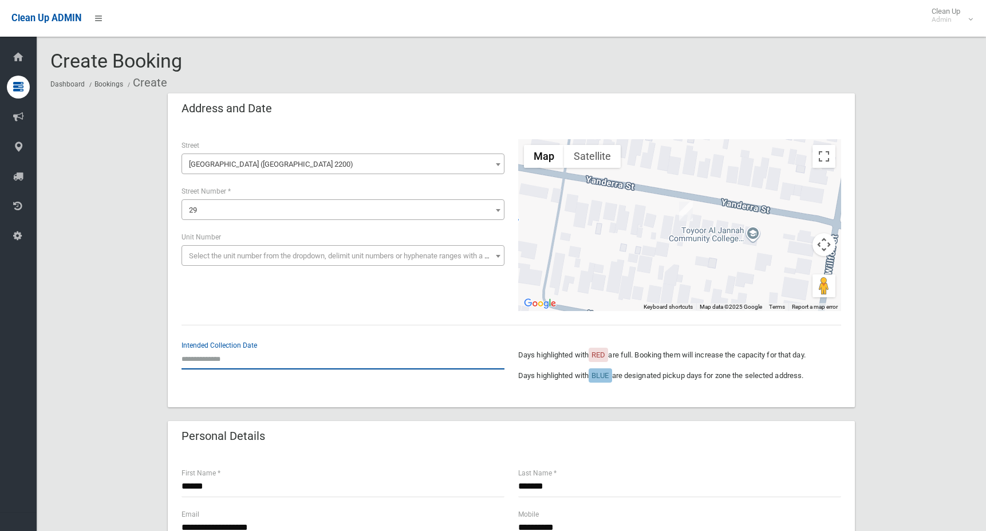
click at [196, 357] on input "text" at bounding box center [343, 358] width 323 height 21
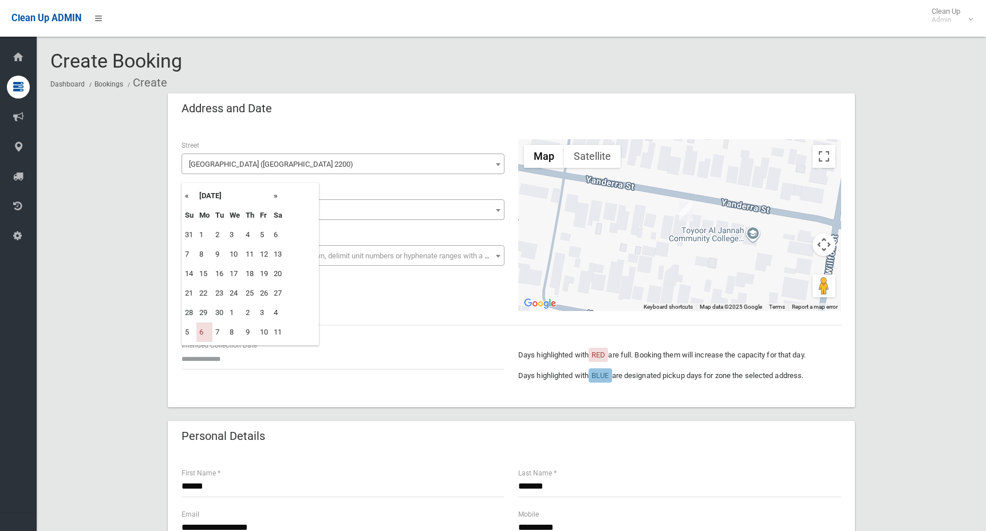
click at [275, 196] on th "»" at bounding box center [278, 195] width 14 height 19
drag, startPoint x: 210, startPoint y: 233, endPoint x: 199, endPoint y: 235, distance: 10.6
click at [199, 235] on td "29" at bounding box center [204, 234] width 16 height 19
